Goal: Check status

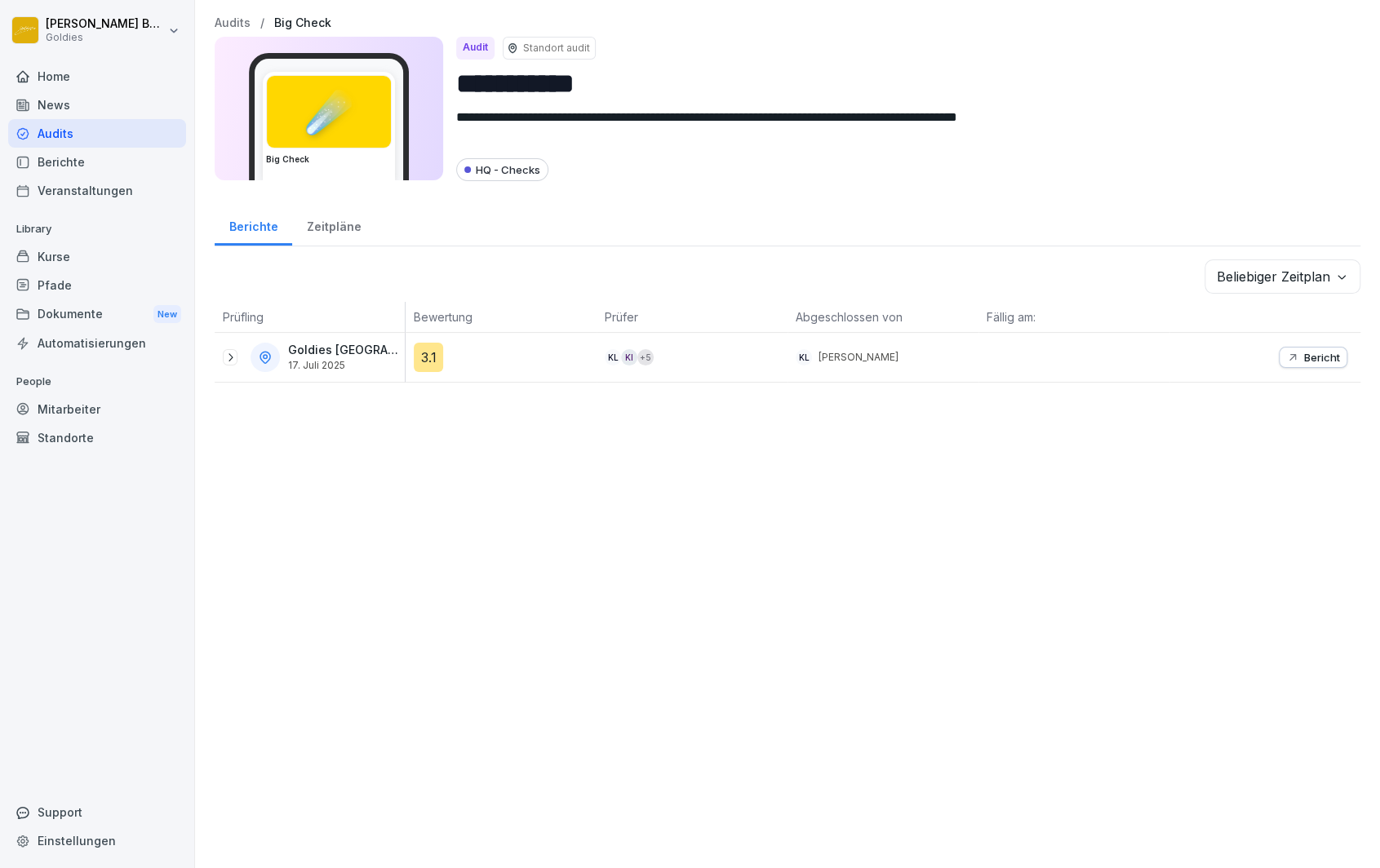
click at [64, 135] on div "Audits" at bounding box center [97, 133] width 178 height 29
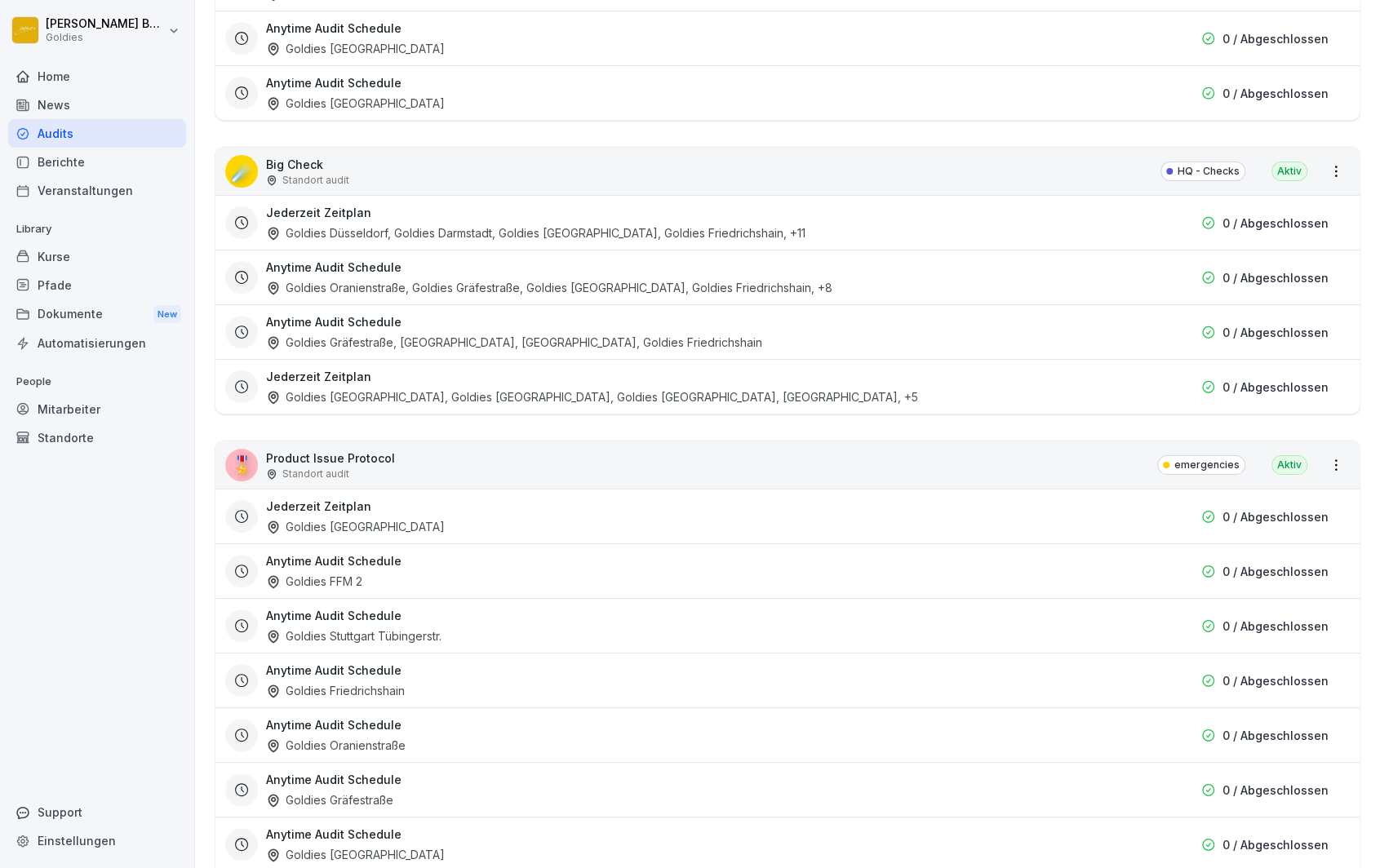
scroll to position [2174, 0]
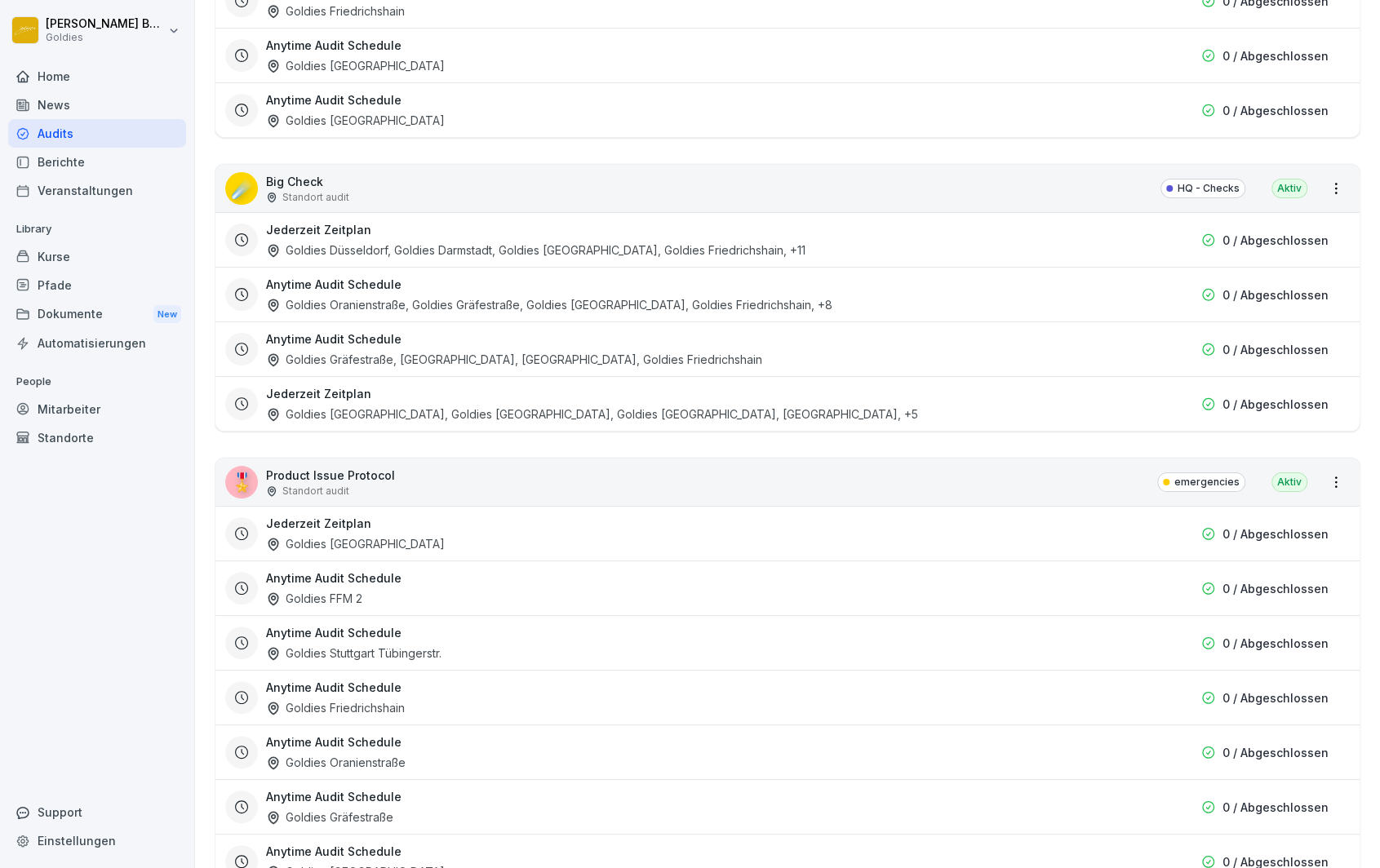
click at [288, 173] on p "Big Check" at bounding box center [308, 181] width 83 height 17
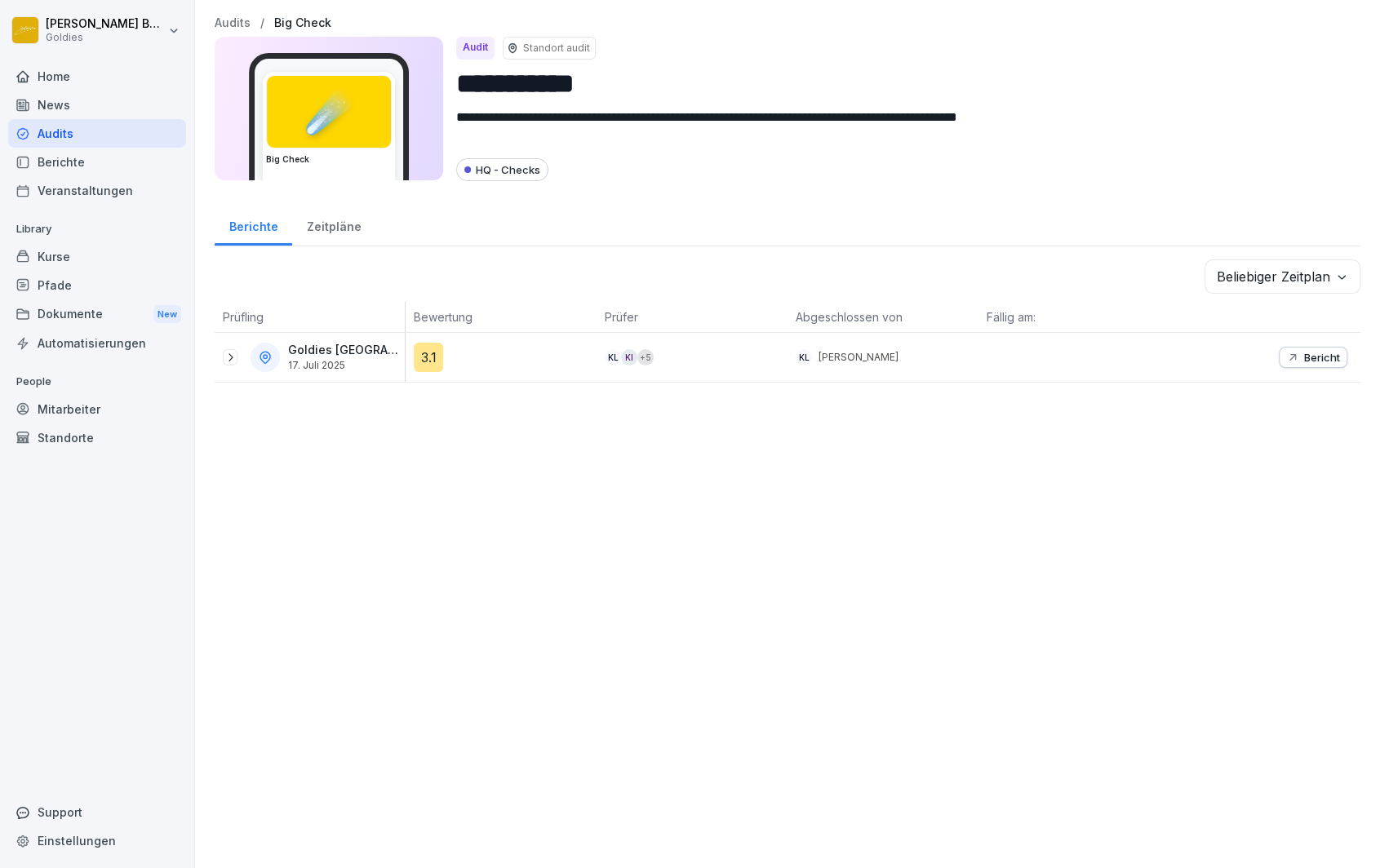
click at [230, 353] on icon at bounding box center [230, 357] width 5 height 8
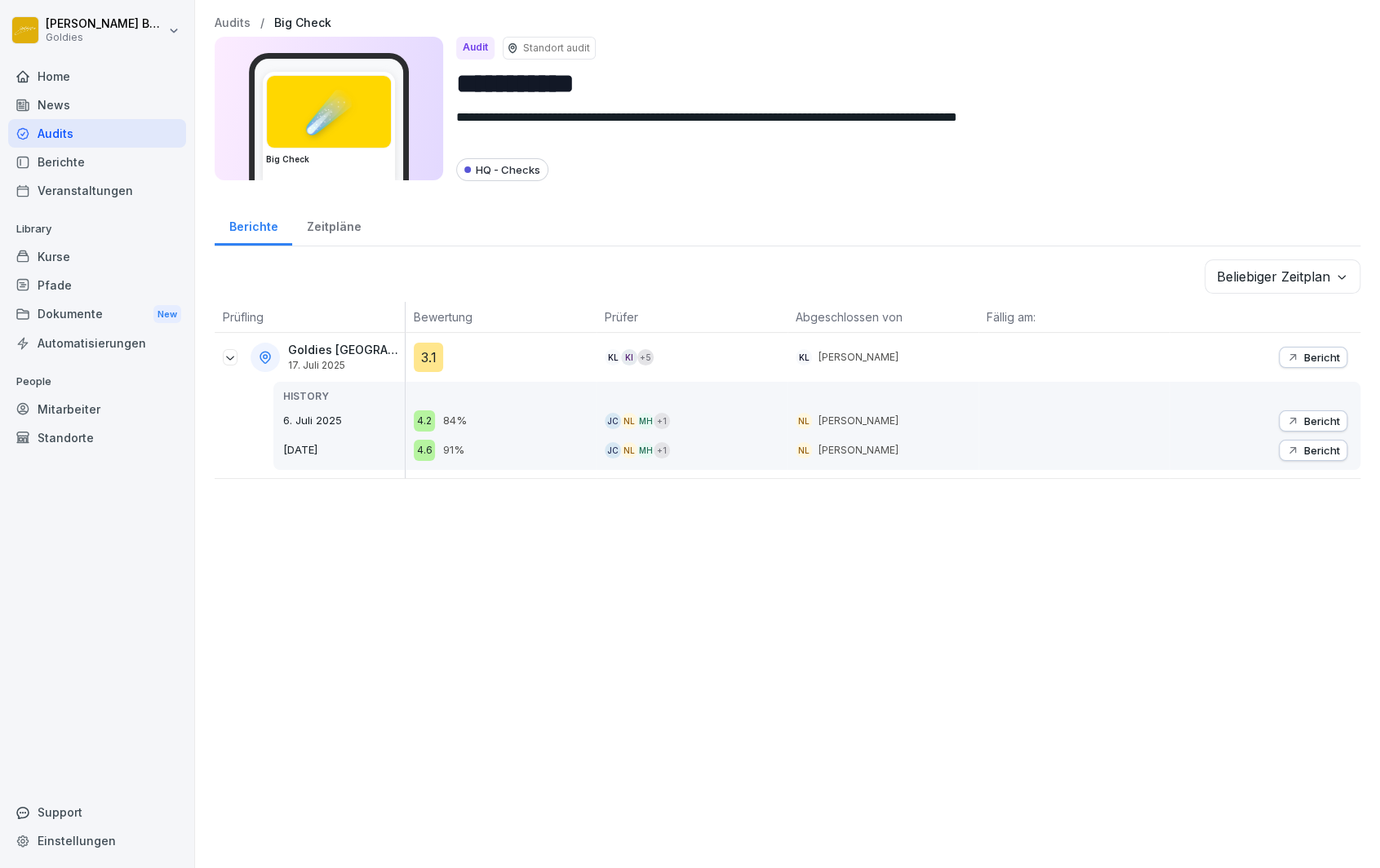
click at [228, 355] on icon at bounding box center [230, 357] width 13 height 13
